Goal: Information Seeking & Learning: Check status

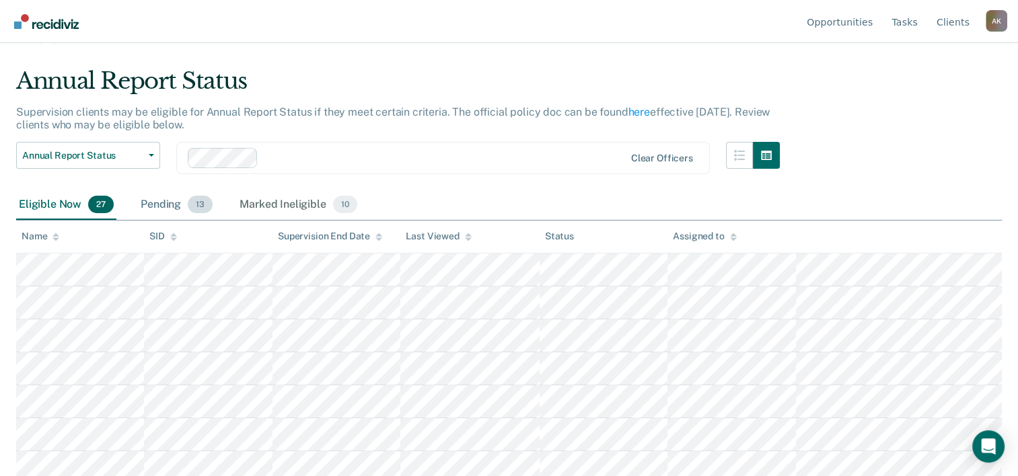
scroll to position [67, 0]
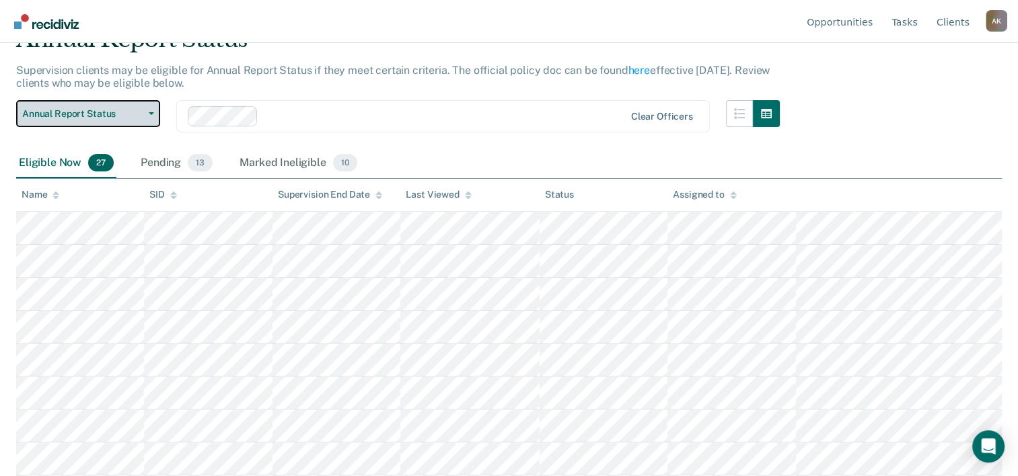
click at [148, 112] on span "button" at bounding box center [148, 113] width 11 height 3
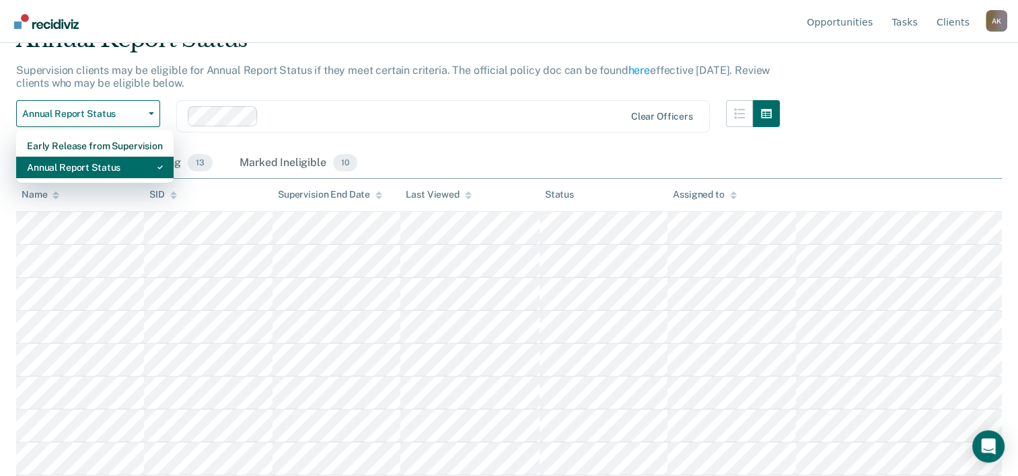
click at [92, 167] on div "Annual Report Status" at bounding box center [95, 168] width 136 height 22
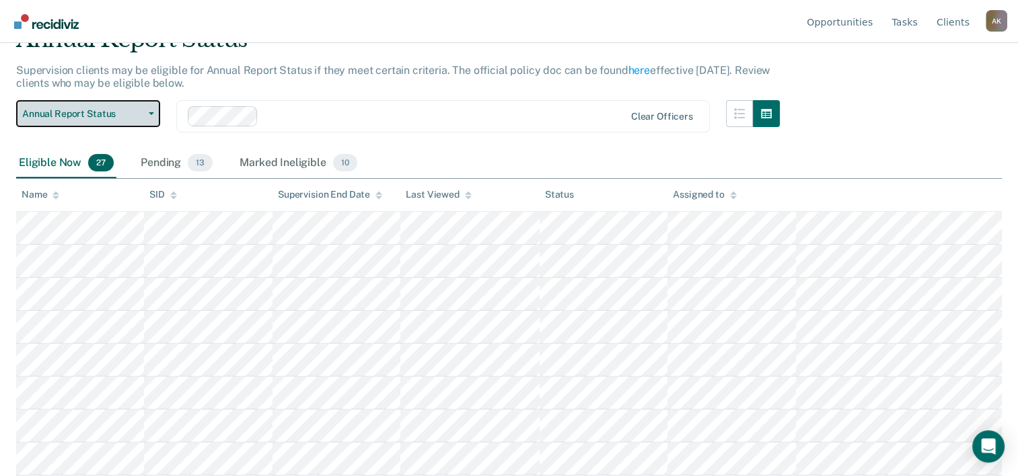
scroll to position [0, 0]
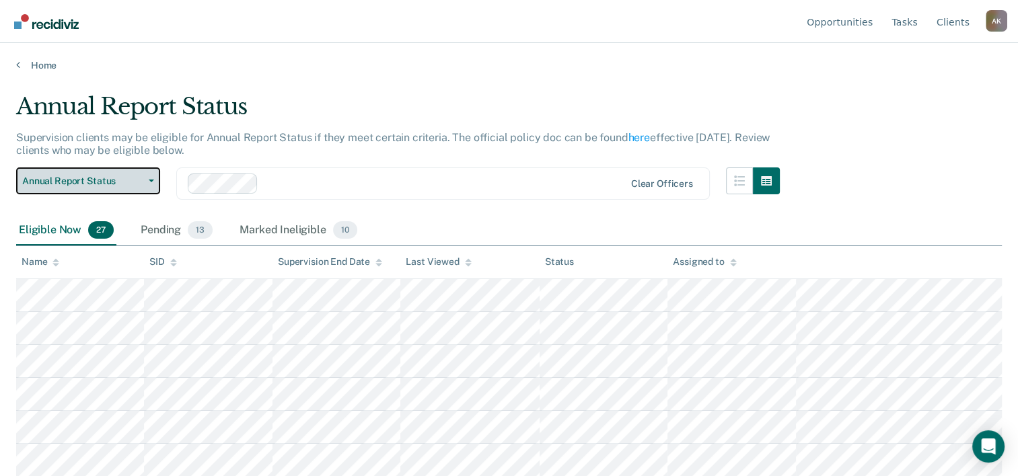
click at [155, 184] on button "Annual Report Status" at bounding box center [88, 181] width 144 height 27
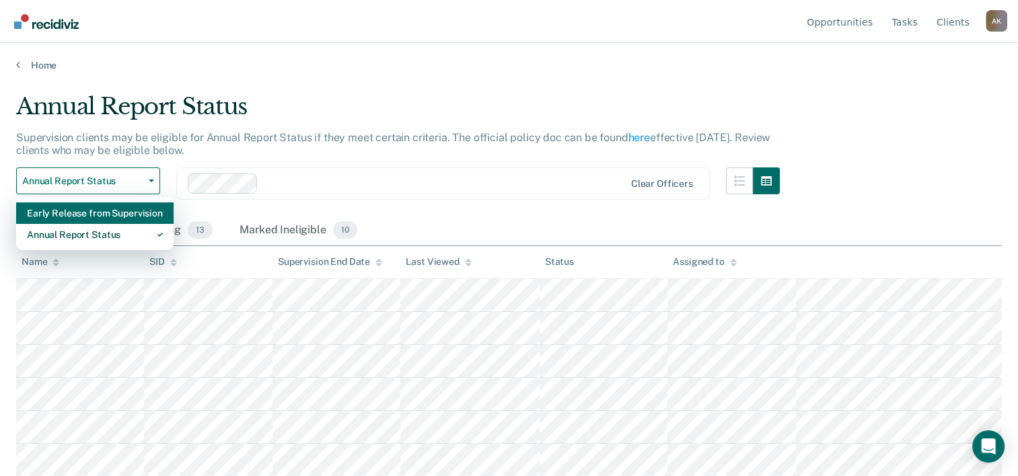
click at [83, 215] on div "Early Release from Supervision" at bounding box center [95, 214] width 136 height 22
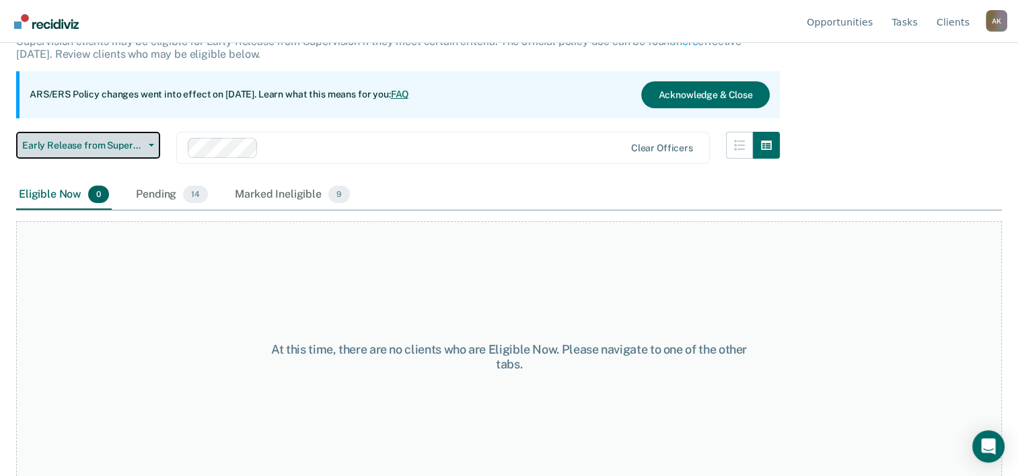
scroll to position [112, 0]
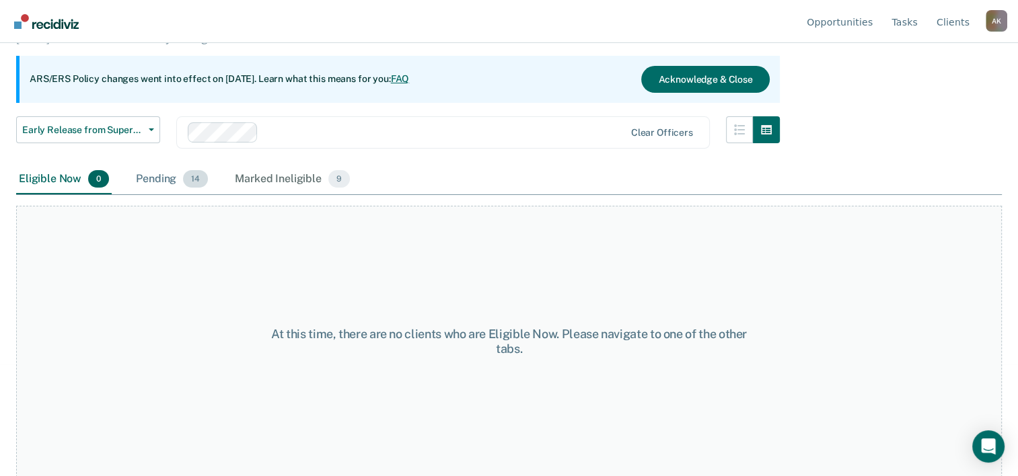
click at [181, 180] on div "Pending 14" at bounding box center [171, 180] width 77 height 30
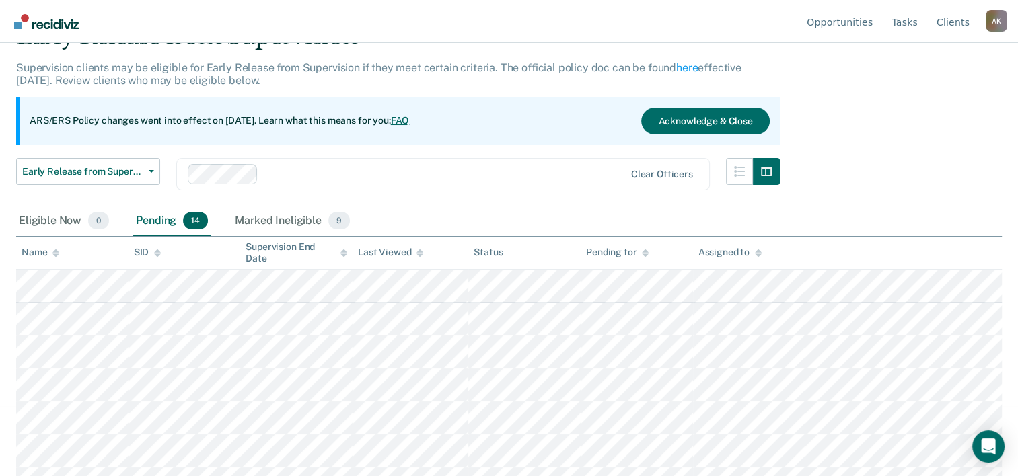
scroll to position [67, 0]
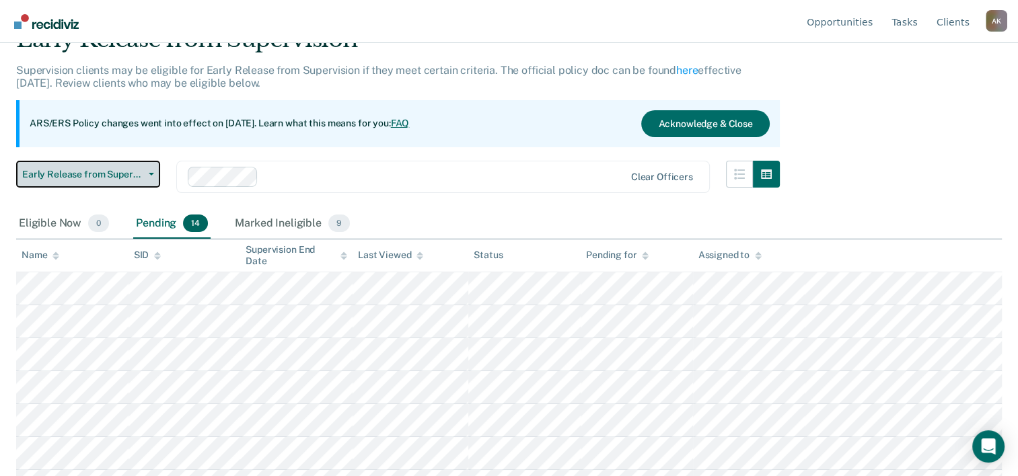
click at [153, 170] on button "Early Release from Supervision" at bounding box center [88, 174] width 144 height 27
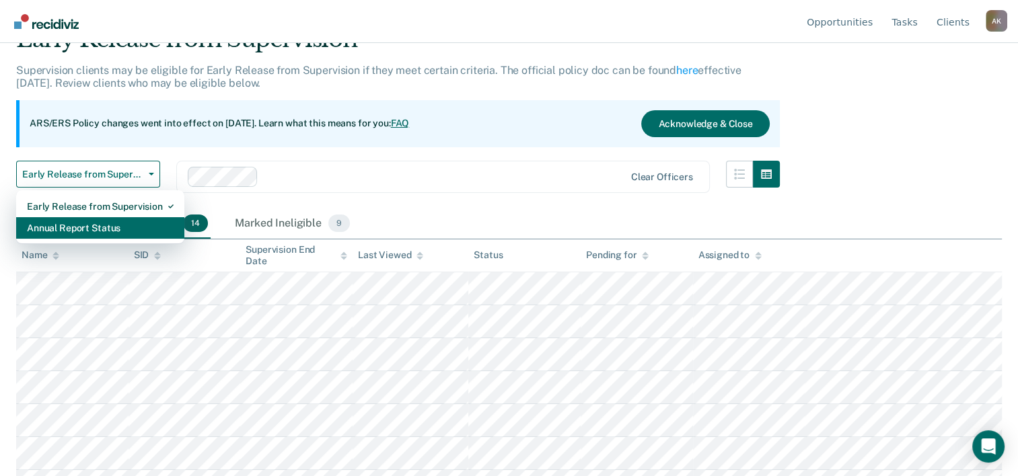
click at [76, 226] on div "Annual Report Status" at bounding box center [100, 228] width 147 height 22
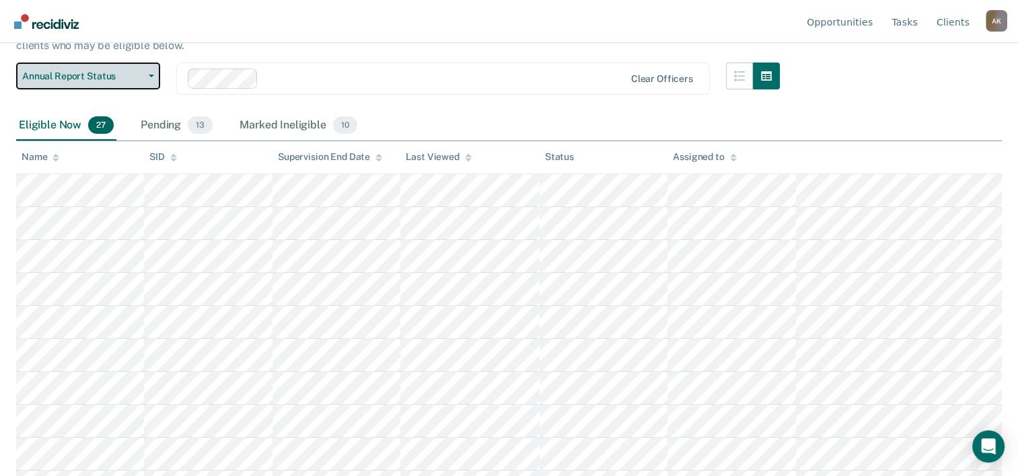
scroll to position [135, 0]
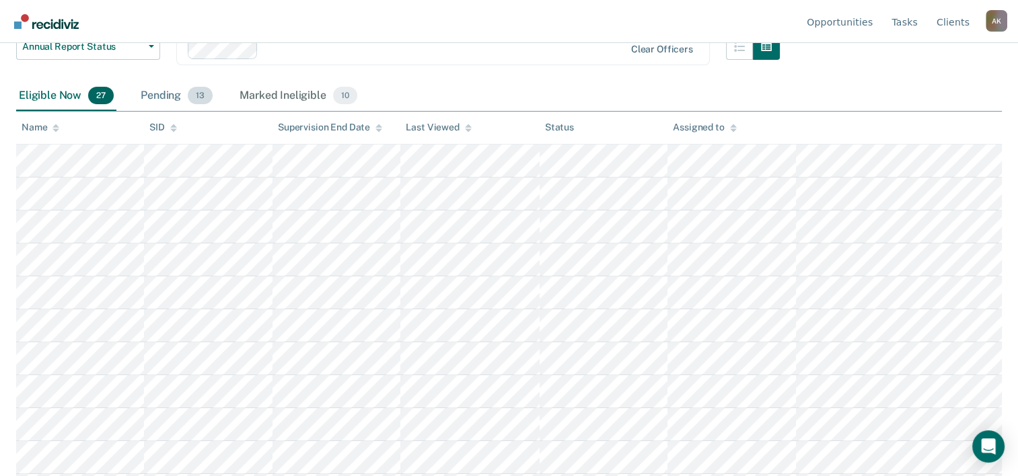
click at [158, 94] on div "Pending 13" at bounding box center [176, 96] width 77 height 30
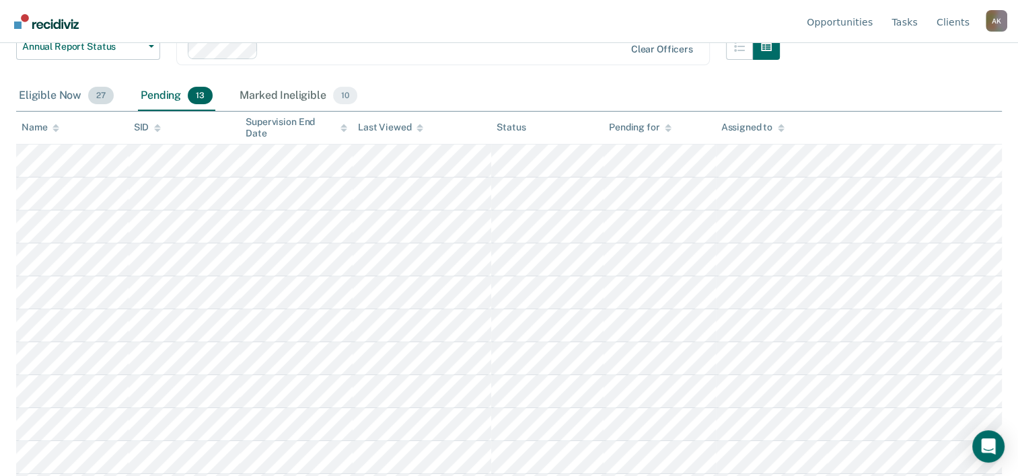
click at [48, 91] on div "Eligible Now 27" at bounding box center [66, 96] width 100 height 30
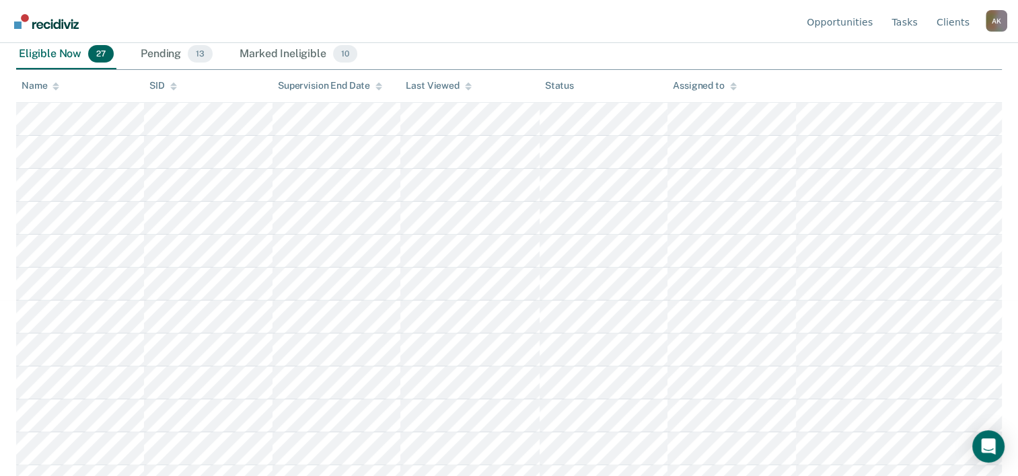
scroll to position [153, 0]
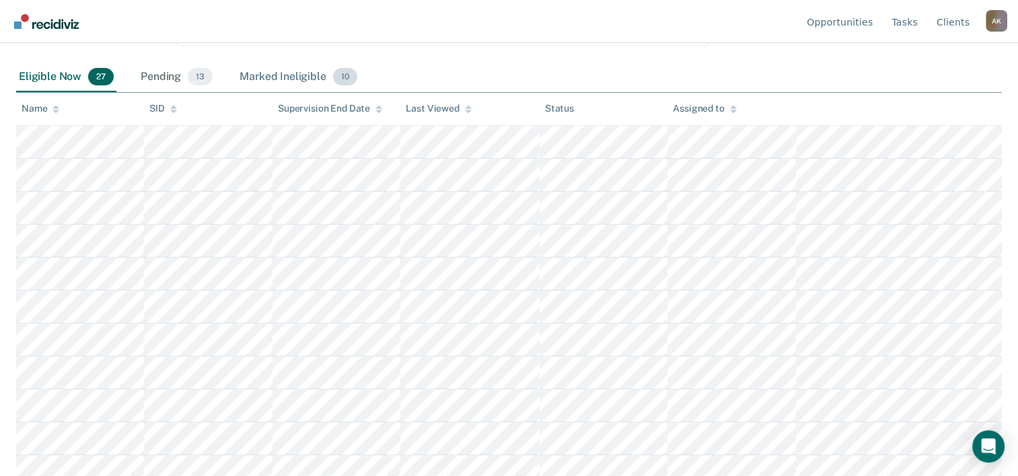
click at [289, 71] on div "Marked Ineligible 10" at bounding box center [298, 78] width 122 height 30
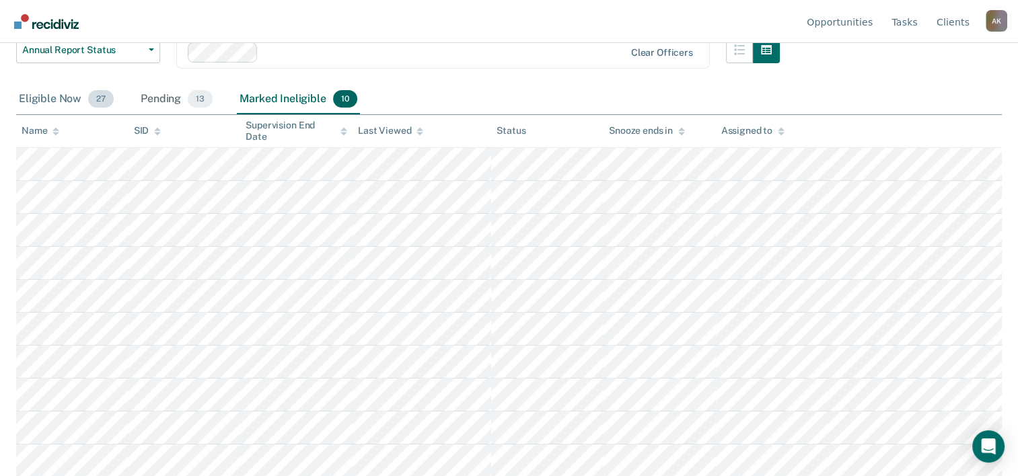
click at [50, 96] on div "Eligible Now 27" at bounding box center [66, 100] width 100 height 30
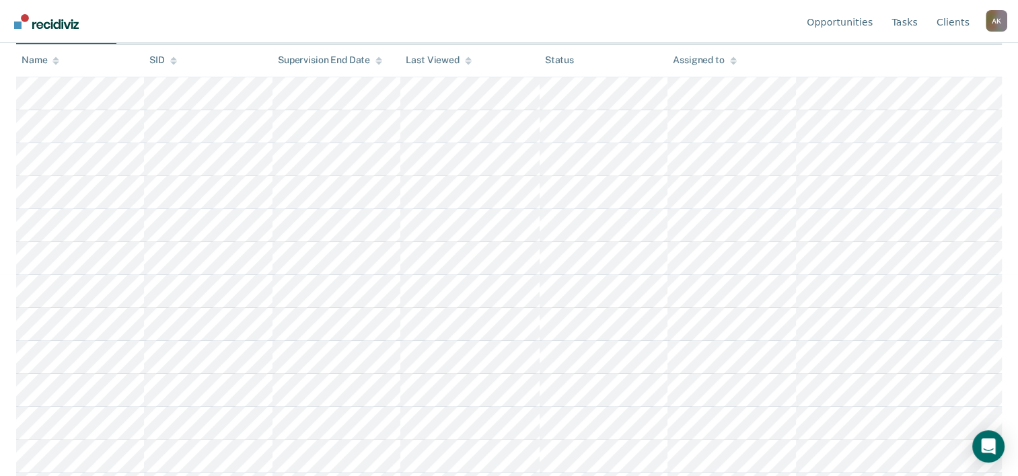
scroll to position [86, 0]
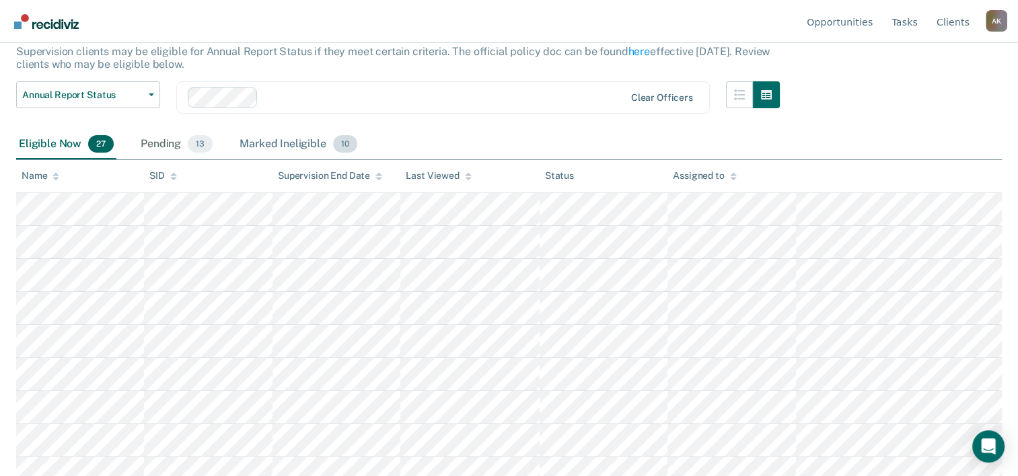
click at [277, 144] on div "Marked Ineligible 10" at bounding box center [298, 145] width 122 height 30
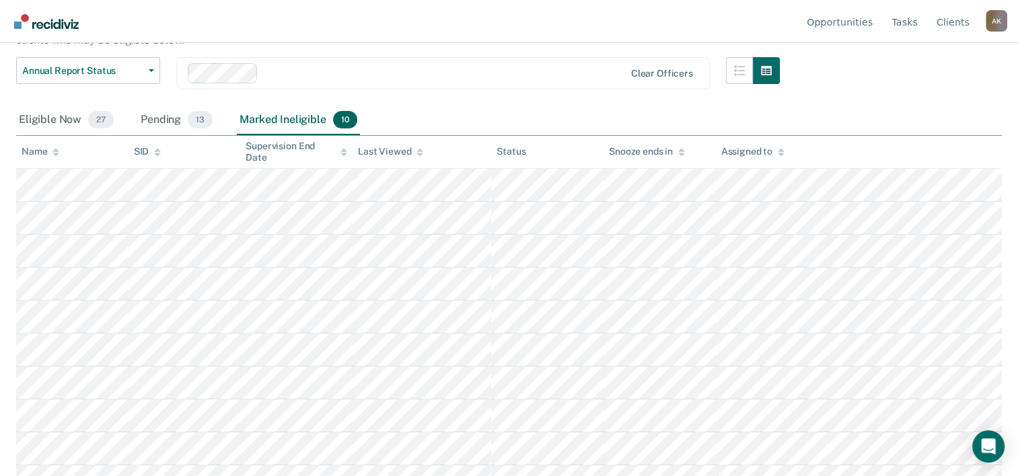
scroll to position [131, 0]
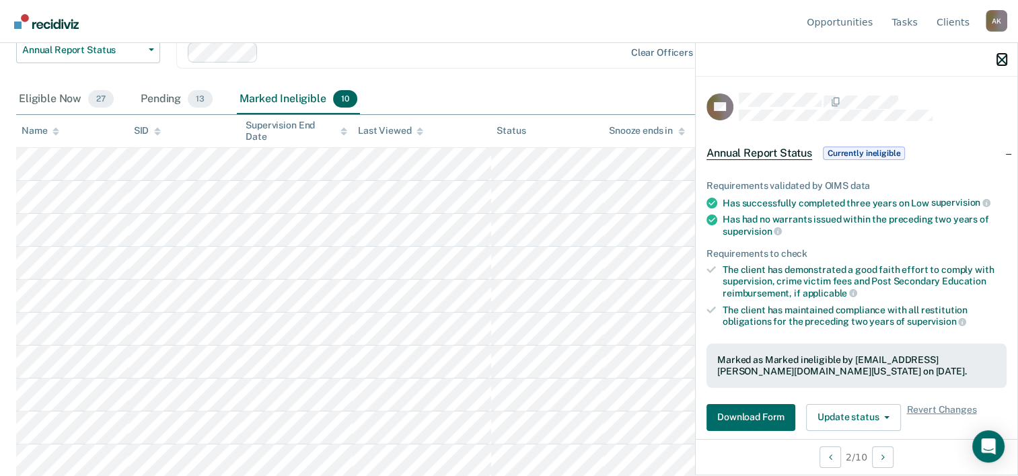
click at [1003, 62] on icon "button" at bounding box center [1001, 59] width 9 height 9
